Goal: Obtain resource: Download file/media

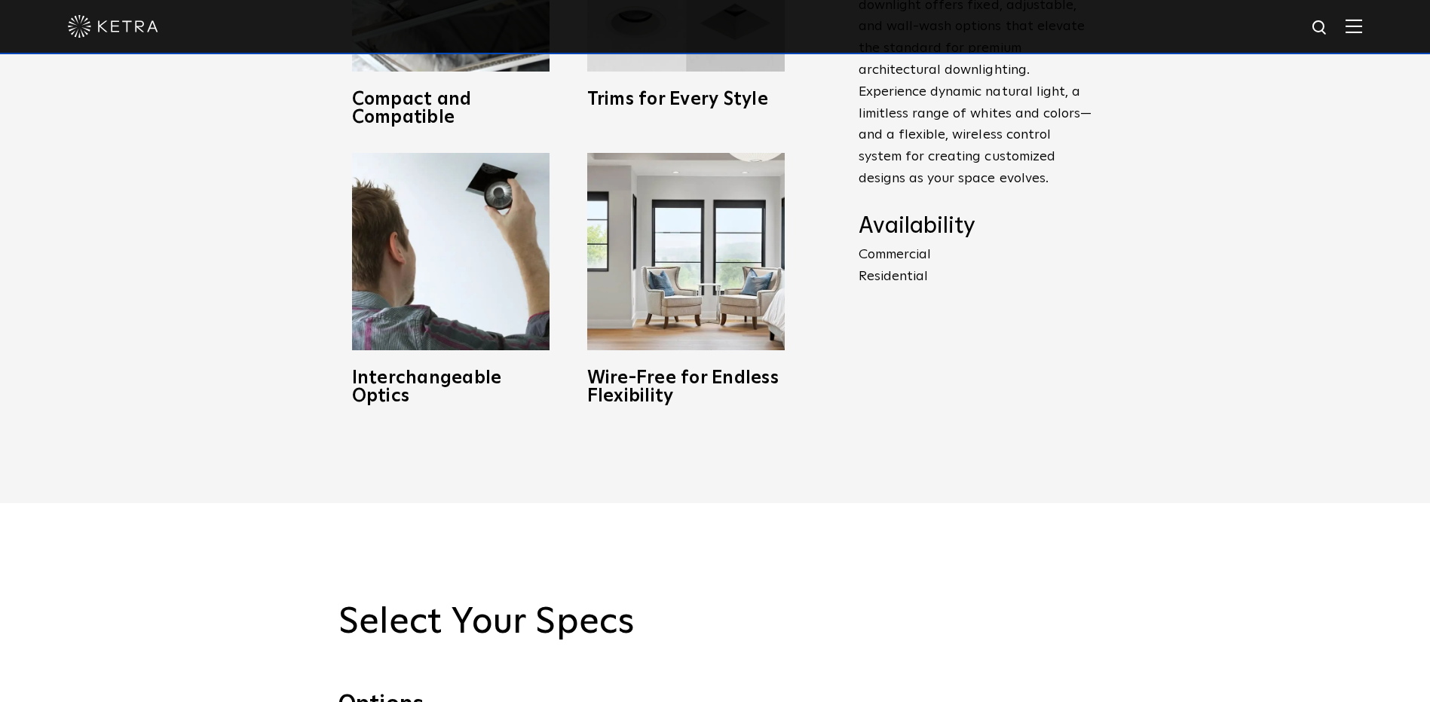
scroll to position [980, 0]
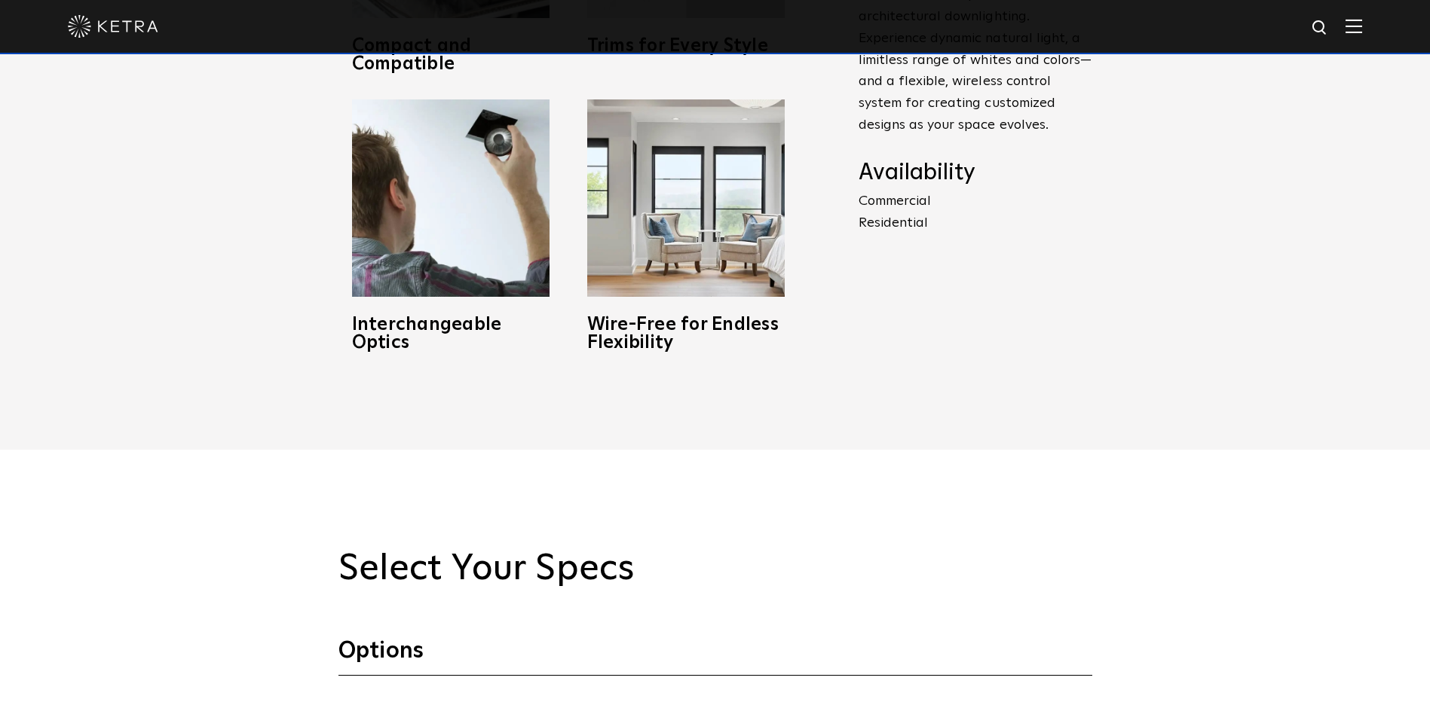
click at [906, 204] on p "Commercial Residential" at bounding box center [975, 213] width 234 height 44
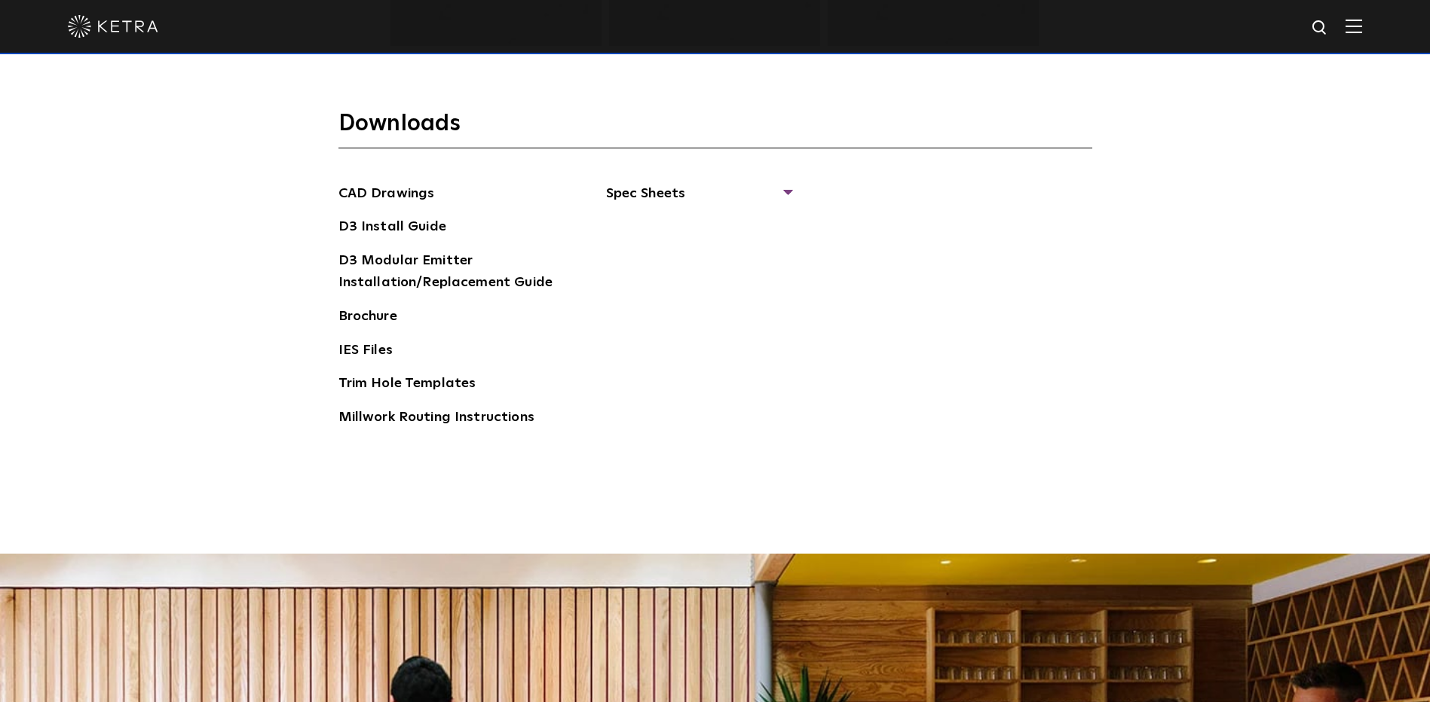
scroll to position [2412, 0]
click at [791, 186] on div "CAD Drawings D3 Install Guide D3 Modular Emitter Installation/Replacement Guide…" at bounding box center [715, 311] width 754 height 258
click at [662, 193] on span "Spec Sheets" at bounding box center [698, 198] width 185 height 33
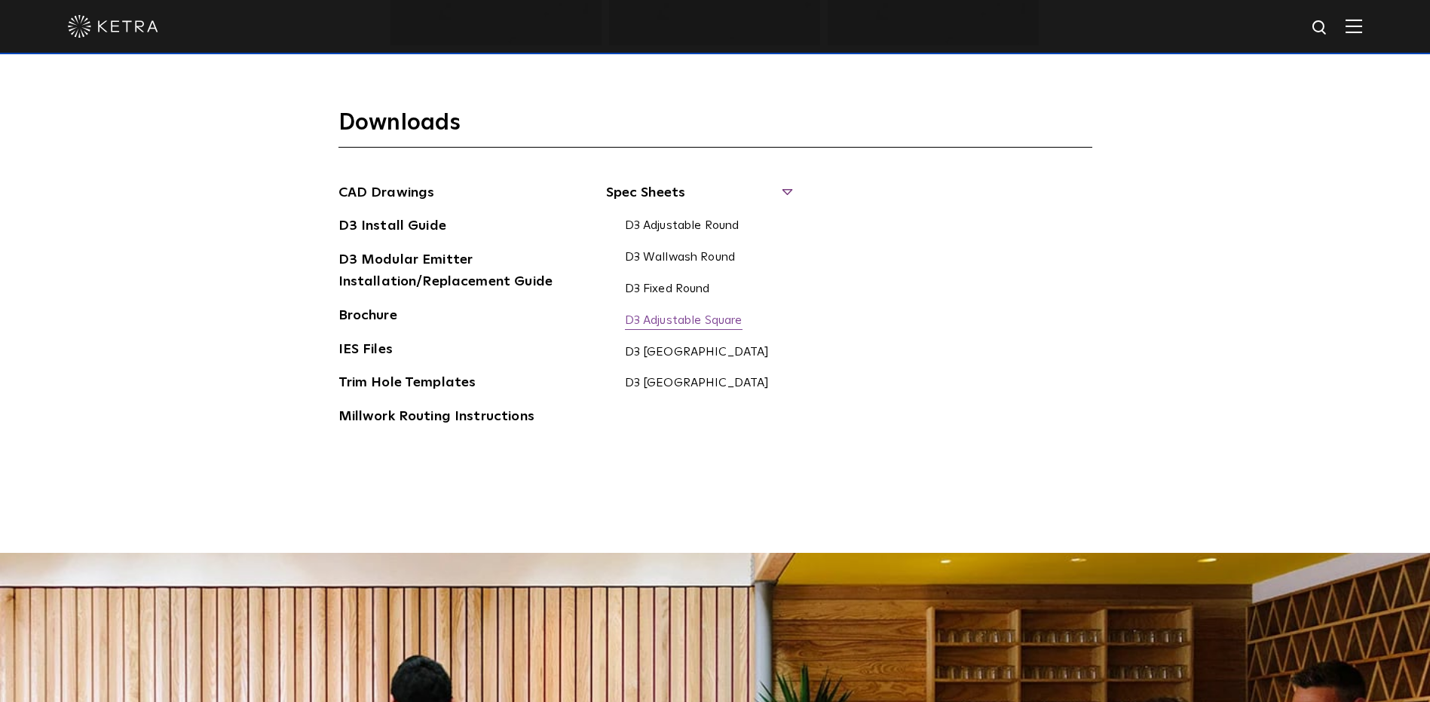
click at [714, 320] on link "D3 Adjustable Square" at bounding box center [684, 322] width 118 height 17
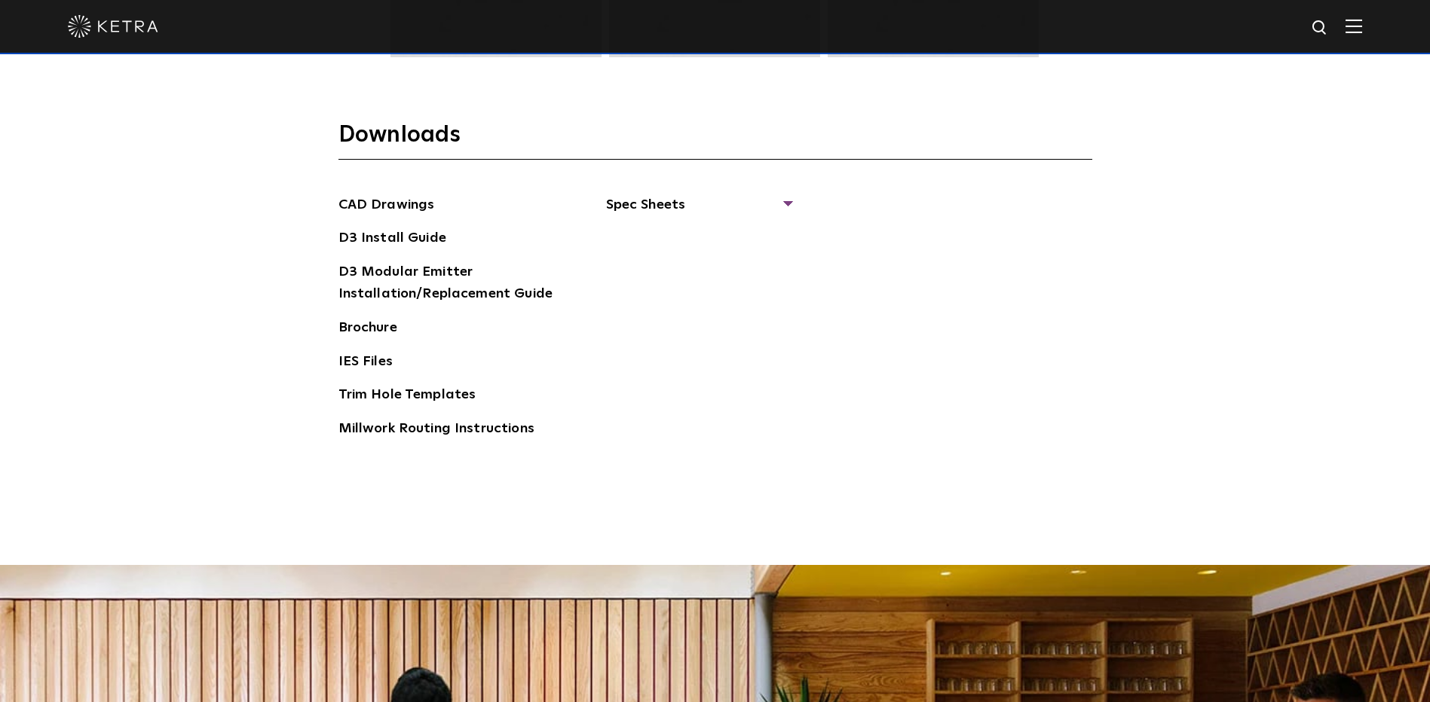
scroll to position [2412, 0]
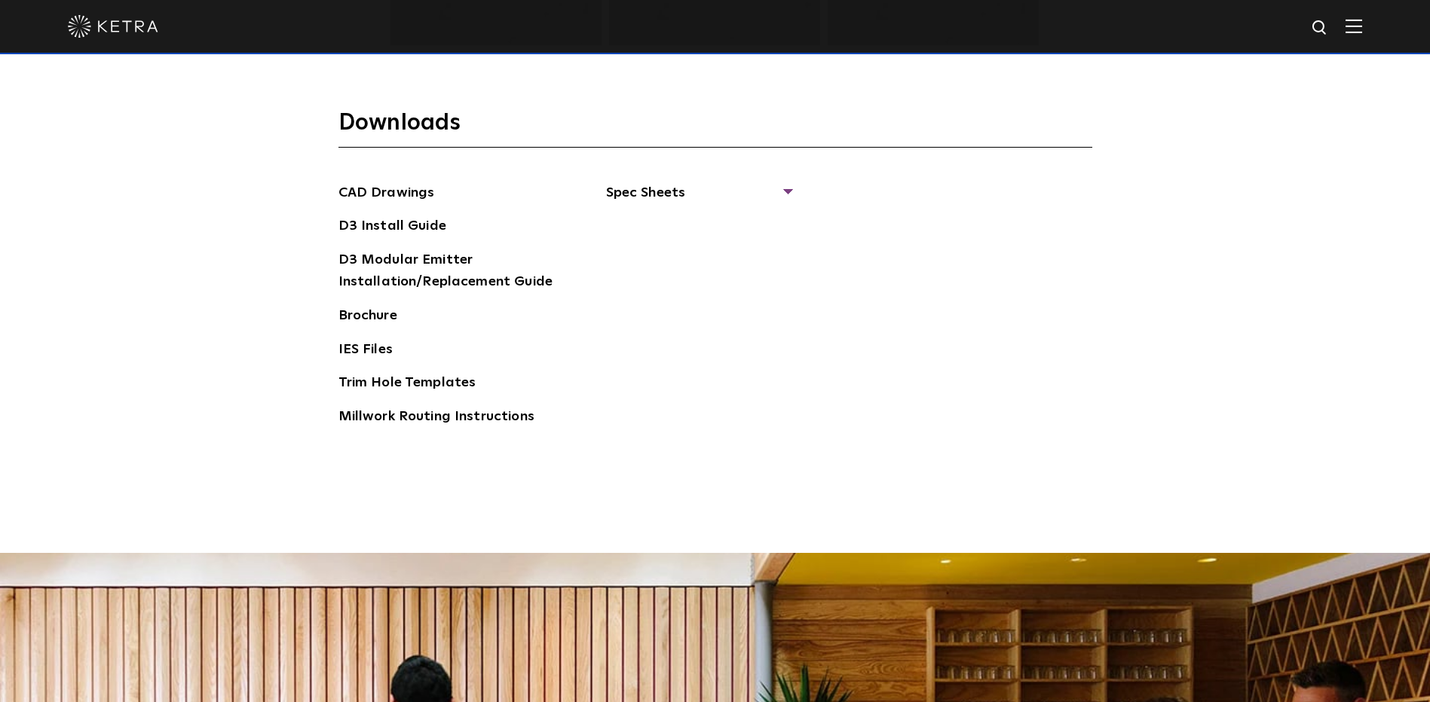
click at [791, 188] on div "CAD Drawings D3 Install Guide D3 Modular Emitter Installation/Replacement Guide…" at bounding box center [715, 311] width 754 height 258
click at [786, 190] on span "Spec Sheets" at bounding box center [698, 198] width 185 height 33
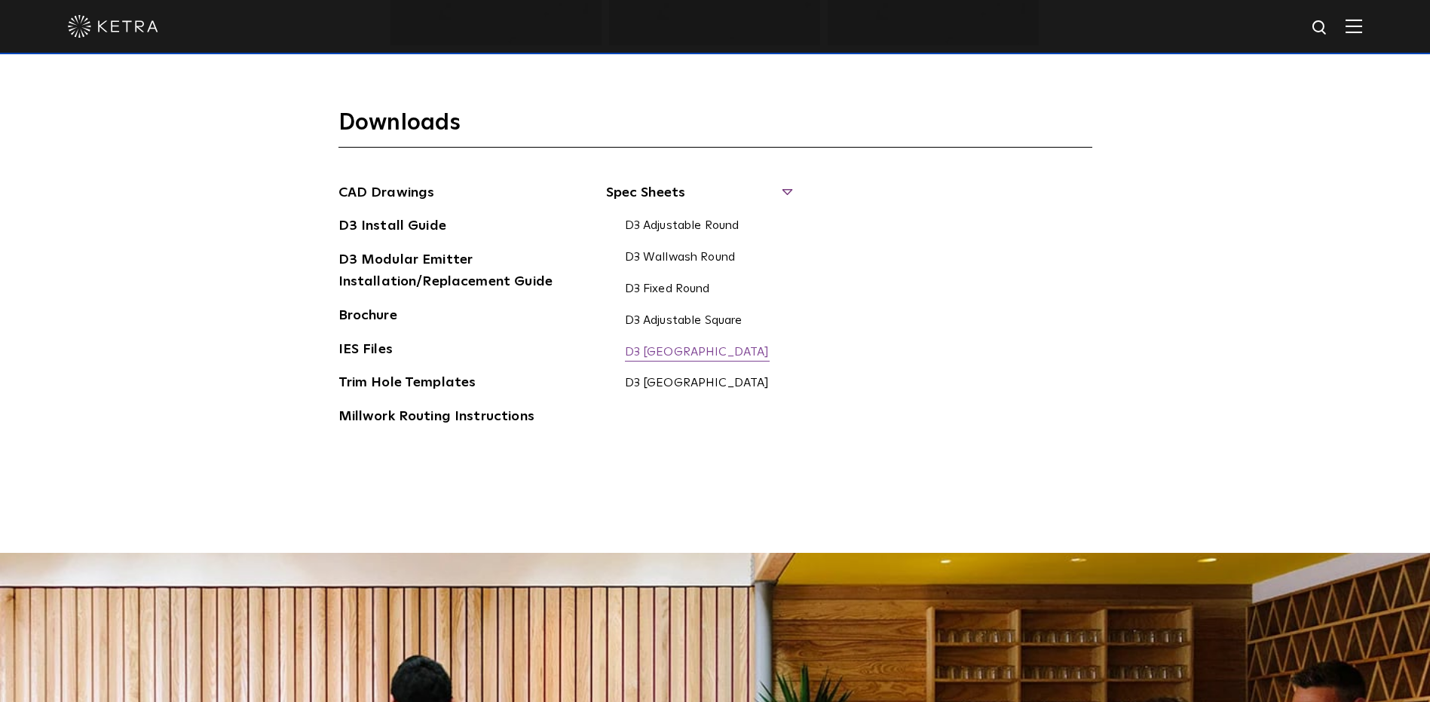
click at [720, 353] on link "D3 [GEOGRAPHIC_DATA]" at bounding box center [697, 353] width 145 height 17
click at [673, 388] on link "D3 [GEOGRAPHIC_DATA]" at bounding box center [697, 384] width 145 height 17
click at [695, 314] on link "D3 Adjustable Square" at bounding box center [684, 322] width 118 height 17
